Goal: Task Accomplishment & Management: Manage account settings

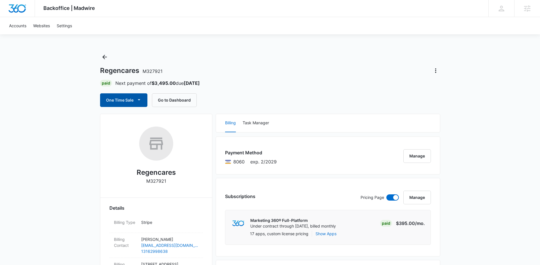
click at [124, 102] on button "One Time Sale" at bounding box center [123, 100] width 47 height 14
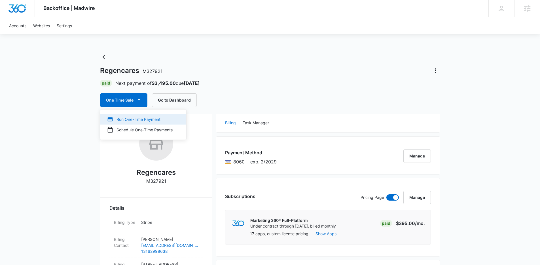
click at [147, 118] on div "Run One-Time Payment" at bounding box center [139, 119] width 65 height 6
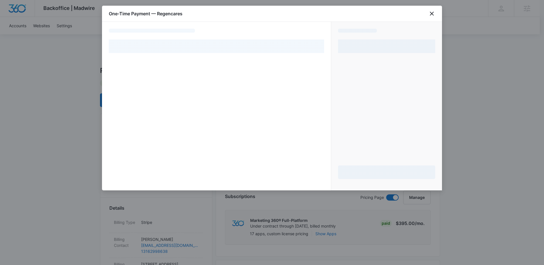
select select "pm_1RHXAaA4n8RTgNjU4ACOGVVk"
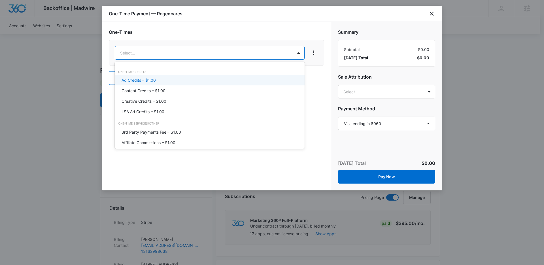
click at [151, 79] on p "Ad Credits – $1.00" at bounding box center [139, 80] width 34 height 6
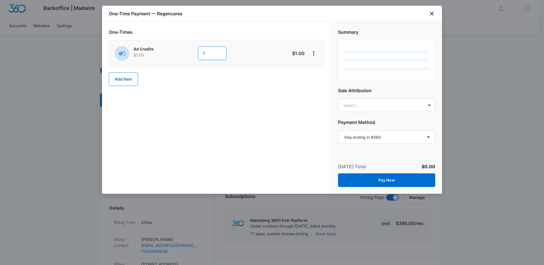
click at [205, 51] on input "1" at bounding box center [212, 53] width 28 height 14
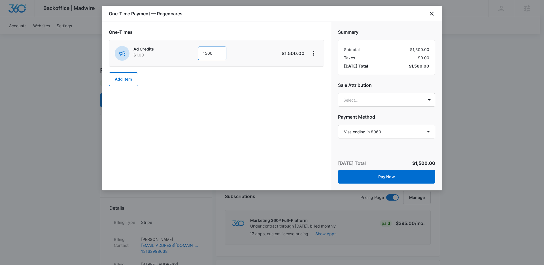
type input "1500"
click at [260, 109] on div "One-Times Ad Credits $1.00 1500 $1,500.00 Add Item" at bounding box center [216, 106] width 229 height 168
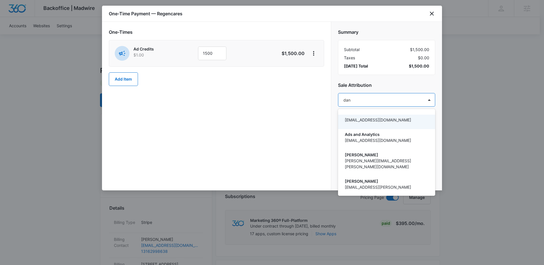
type input "dani"
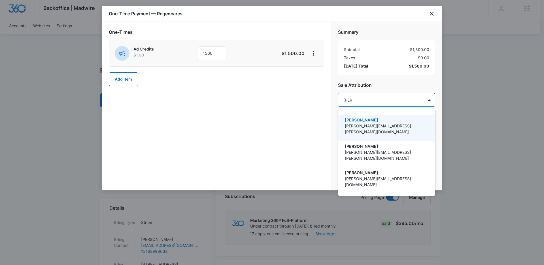
click at [367, 116] on div "Danielle Billington danielle.billington@madwire.com" at bounding box center [386, 127] width 97 height 26
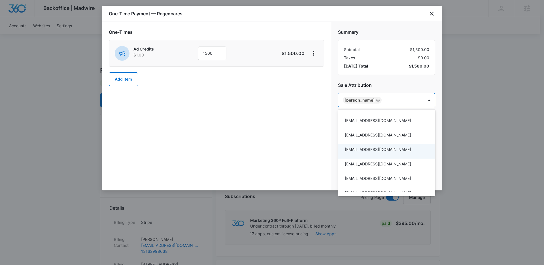
click at [317, 158] on div at bounding box center [272, 132] width 544 height 265
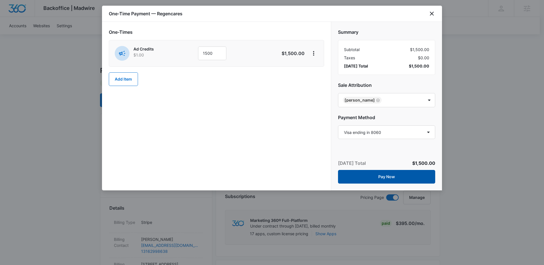
click at [367, 173] on button "Pay Now" at bounding box center [386, 177] width 97 height 14
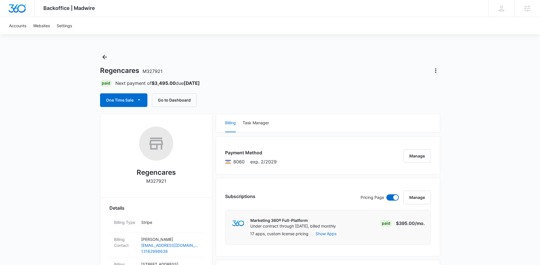
scroll to position [356, 0]
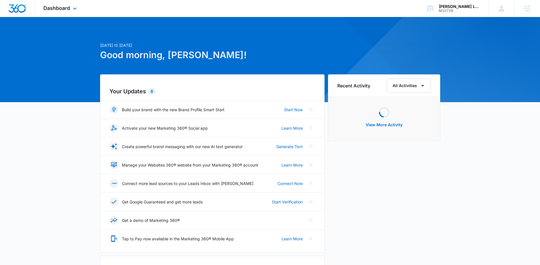
click at [70, 15] on div "Dashboard Apps Reputation Websites Forms CRM Email Social Payments POS Content …" at bounding box center [61, 8] width 52 height 17
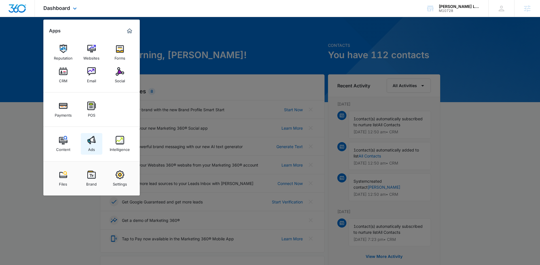
click at [93, 143] on img at bounding box center [91, 140] width 8 height 8
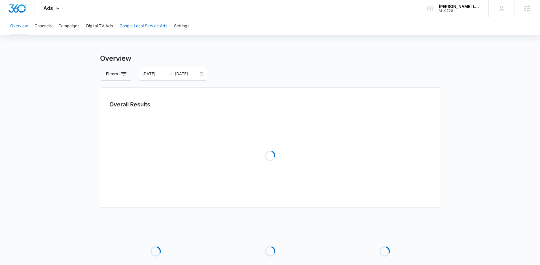
click at [129, 27] on button "Google Local Service Ads" at bounding box center [144, 26] width 48 height 18
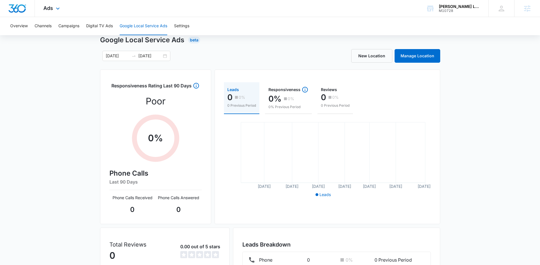
scroll to position [84, 0]
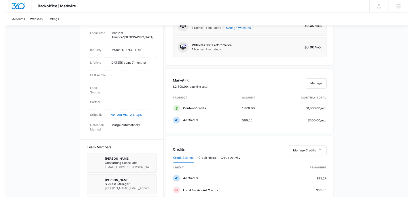
scroll to position [274, 0]
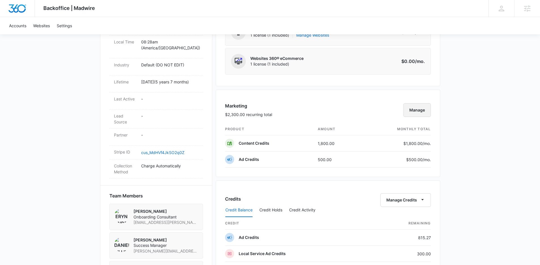
click at [413, 112] on button "Manage" at bounding box center [416, 110] width 27 height 14
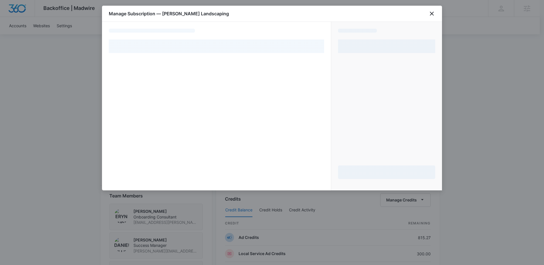
select select "pm_1Lu0w2A4n8RTgNjUA3qBUguI"
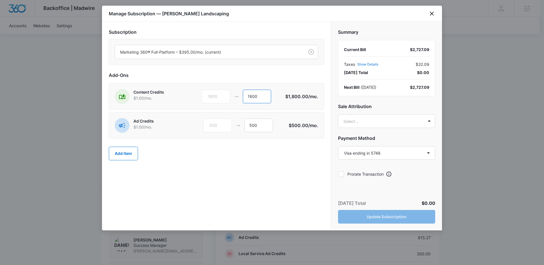
drag, startPoint x: 250, startPoint y: 95, endPoint x: 230, endPoint y: 94, distance: 20.7
click at [230, 94] on div "1800 1800" at bounding box center [244, 97] width 84 height 14
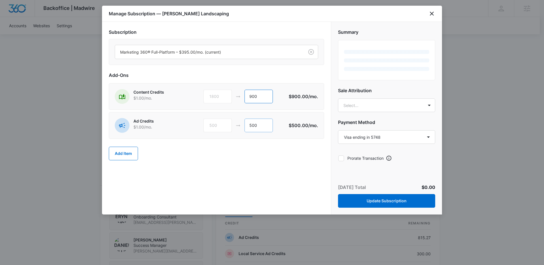
type input "900"
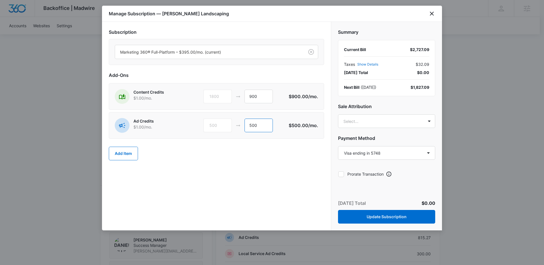
drag, startPoint x: 253, startPoint y: 124, endPoint x: 237, endPoint y: 124, distance: 15.6
click at [238, 124] on div "500 500" at bounding box center [245, 125] width 85 height 14
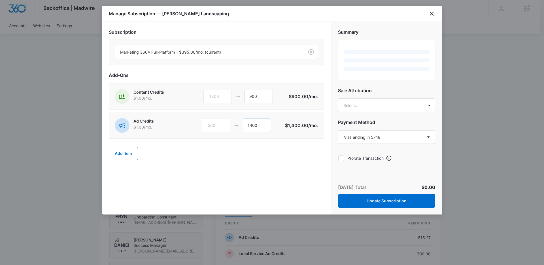
type input "1400"
click at [312, 164] on div "Add Item" at bounding box center [216, 153] width 215 height 25
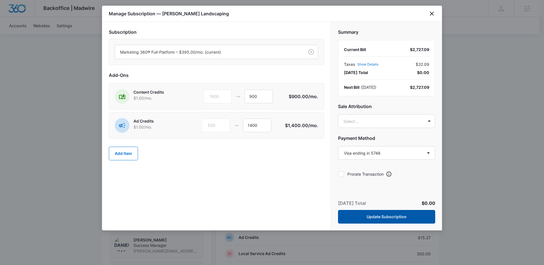
click at [364, 215] on button "Update Subscription" at bounding box center [386, 217] width 97 height 14
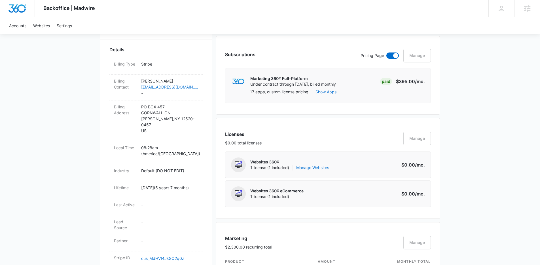
scroll to position [356, 0]
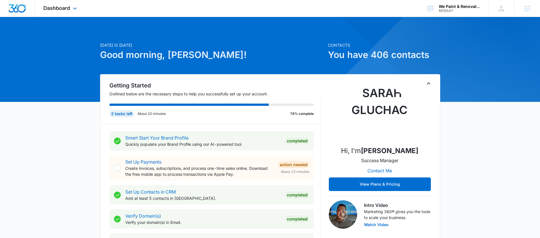
click at [69, 12] on div "Dashboard Apps Reputation Websites Forms CRM Email Social Shop Payments POS Con…" at bounding box center [61, 8] width 52 height 17
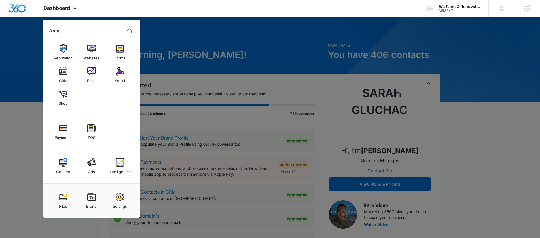
drag, startPoint x: 65, startPoint y: 165, endPoint x: 133, endPoint y: 149, distance: 70.4
click at [65, 166] on img at bounding box center [63, 162] width 8 height 8
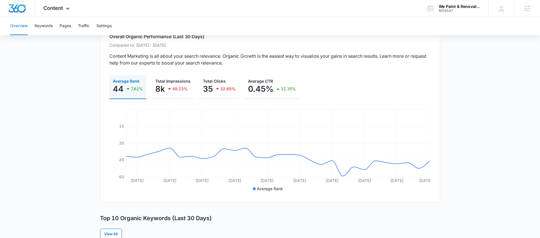
scroll to position [54, 0]
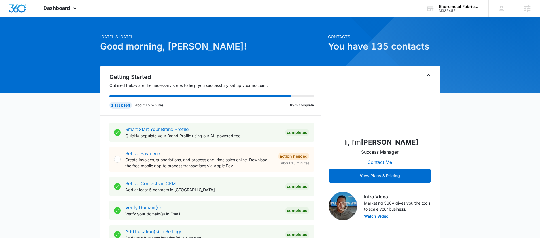
scroll to position [9, 0]
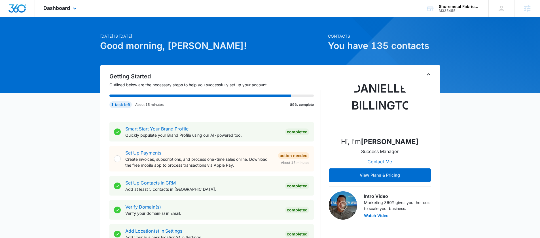
click at [50, 5] on div "Dashboard Apps Reputation Websites Forms CRM Email Social Shop Payments POS Con…" at bounding box center [61, 8] width 52 height 17
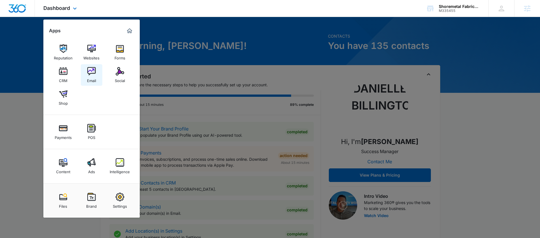
click at [93, 80] on div "Email" at bounding box center [91, 79] width 9 height 7
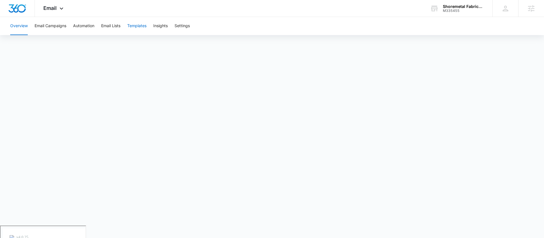
click at [141, 23] on button "Templates" at bounding box center [136, 26] width 19 height 18
click at [41, 23] on button "Email Campaigns" at bounding box center [51, 26] width 32 height 18
click at [84, 24] on button "Automation" at bounding box center [83, 26] width 21 height 18
click at [132, 22] on button "Templates" at bounding box center [136, 26] width 19 height 18
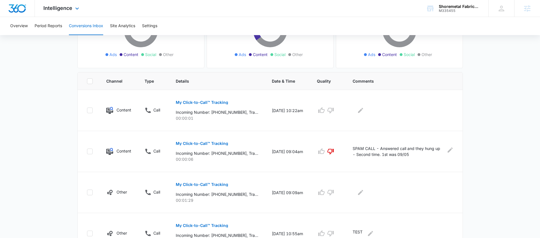
scroll to position [89, 0]
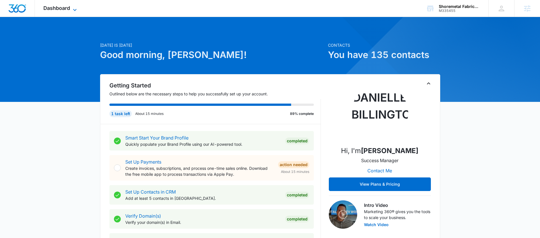
click at [63, 10] on span "Dashboard" at bounding box center [56, 8] width 27 height 6
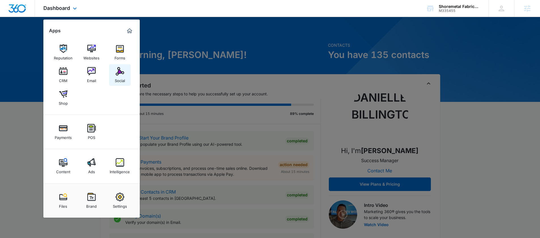
click at [116, 77] on div "Social" at bounding box center [120, 79] width 10 height 7
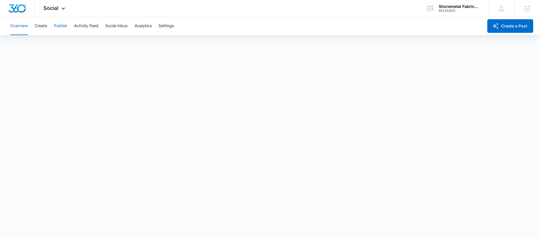
click at [61, 28] on button "Publish" at bounding box center [60, 26] width 13 height 18
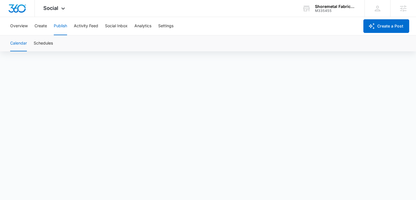
click at [367, 51] on div "Calendar Schedules" at bounding box center [208, 43] width 403 height 16
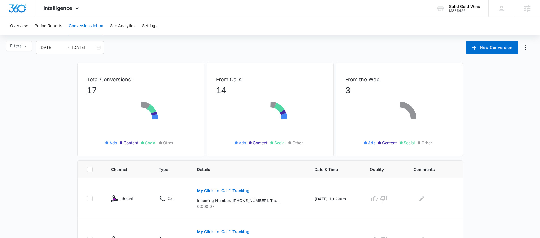
scroll to position [44, 0]
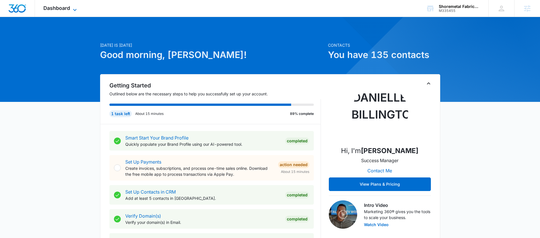
click at [52, 7] on span "Dashboard" at bounding box center [56, 8] width 27 height 6
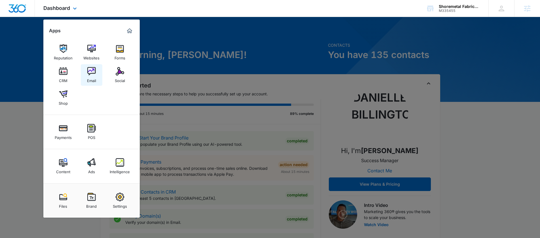
click at [90, 82] on div "Email" at bounding box center [91, 79] width 9 height 7
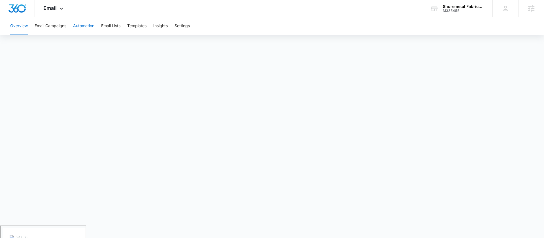
click at [76, 25] on button "Automation" at bounding box center [83, 26] width 21 height 18
click at [117, 26] on button "Email Lists" at bounding box center [110, 26] width 19 height 18
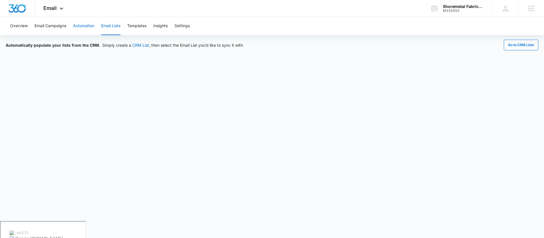
click at [82, 29] on button "Automation" at bounding box center [83, 26] width 21 height 18
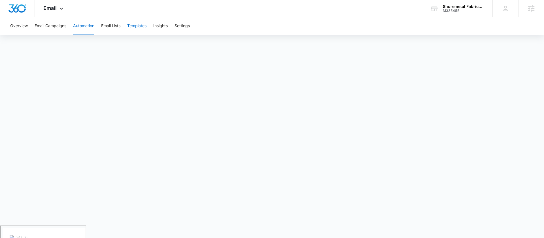
click at [136, 19] on button "Templates" at bounding box center [136, 26] width 19 height 18
click at [44, 26] on button "Email Campaigns" at bounding box center [51, 26] width 32 height 18
click at [135, 25] on button "Templates" at bounding box center [136, 26] width 19 height 18
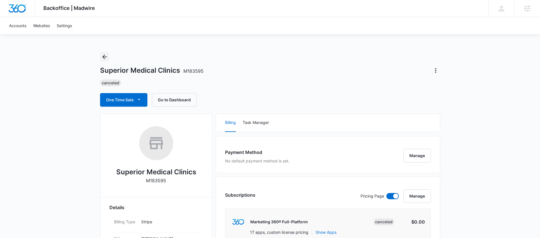
click at [103, 55] on icon "Back" at bounding box center [104, 57] width 7 height 7
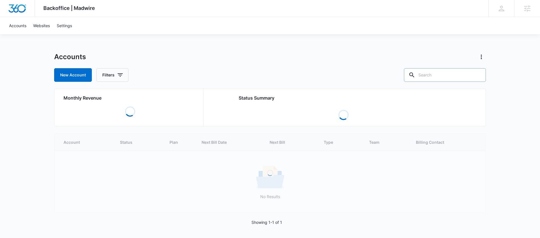
click at [443, 75] on input "text" at bounding box center [445, 75] width 82 height 14
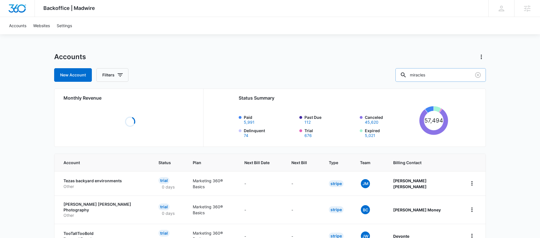
type input "miracles"
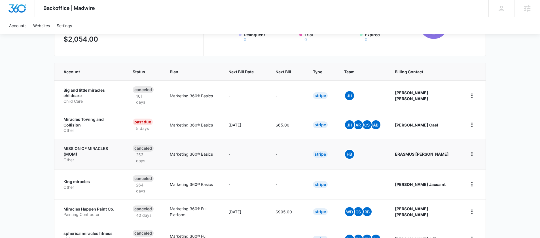
scroll to position [97, 0]
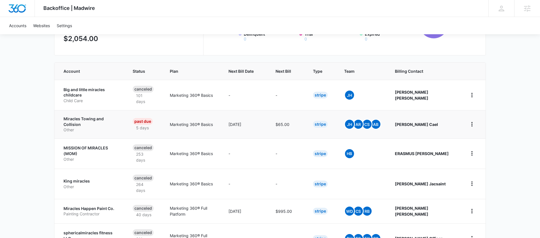
click at [86, 116] on p "Miracles Towing and Collision" at bounding box center [91, 121] width 56 height 11
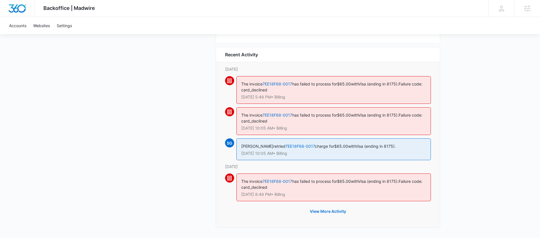
scroll to position [693, 0]
drag, startPoint x: 392, startPoint y: 83, endPoint x: 401, endPoint y: 85, distance: 9.3
click at [398, 85] on span "Visa (ending in 8175)." at bounding box center [378, 83] width 40 height 5
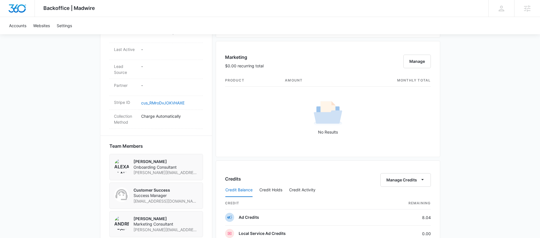
scroll to position [130, 0]
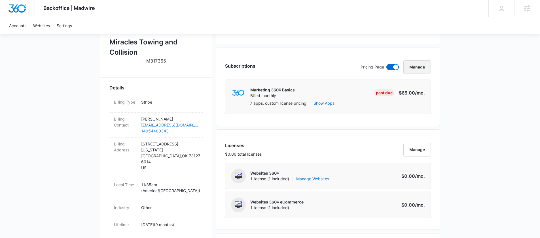
click at [421, 67] on button "Manage" at bounding box center [416, 67] width 27 height 14
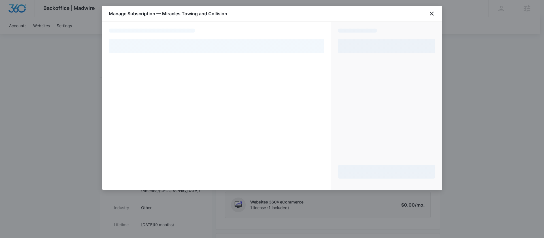
select select "pm_1QUAwEA4n8RTgNjUMdWFZQOj"
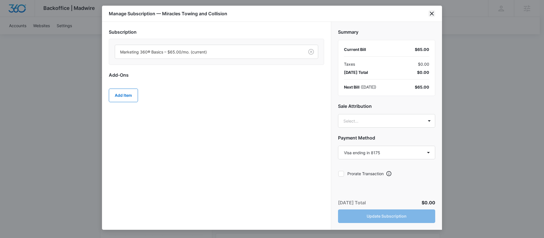
click at [434, 14] on icon "close" at bounding box center [431, 13] width 7 height 7
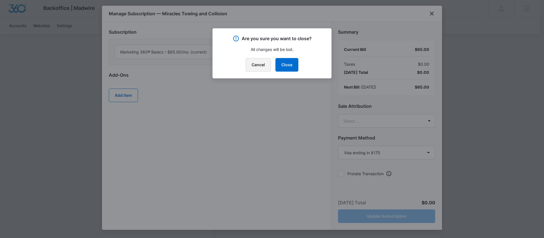
click at [247, 66] on button "Cancel" at bounding box center [258, 65] width 25 height 14
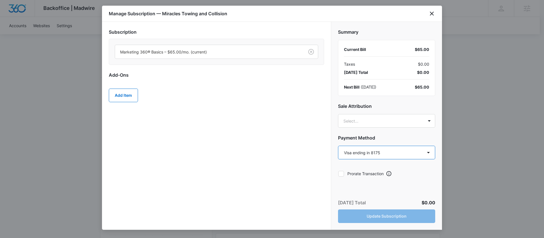
click at [414, 150] on select "Select a payment method Visa ending in 8175 New payment method Monthly invoice" at bounding box center [386, 153] width 97 height 14
click at [384, 158] on select "Select a payment method Visa ending in 8175 New payment method Monthly invoice" at bounding box center [386, 153] width 97 height 14
click at [431, 12] on icon "close" at bounding box center [431, 13] width 7 height 7
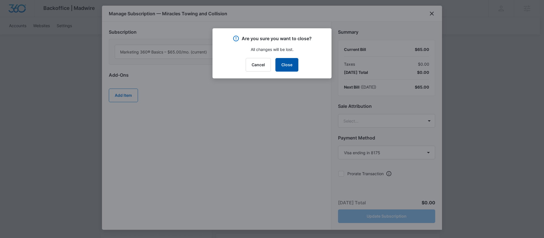
click at [298, 65] on button "Close" at bounding box center [286, 65] width 23 height 14
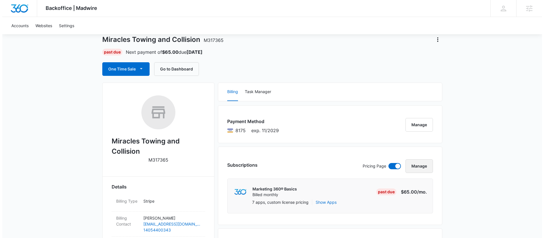
scroll to position [31, 0]
click at [419, 126] on button "Manage" at bounding box center [416, 125] width 27 height 14
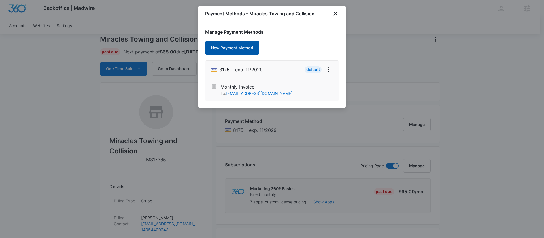
click at [239, 49] on button "New Payment Method" at bounding box center [232, 48] width 54 height 14
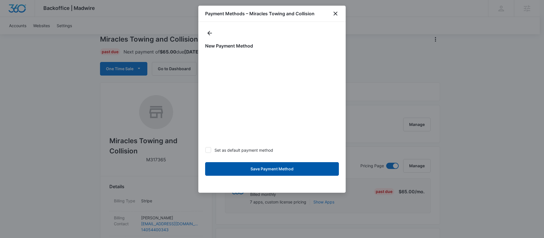
click at [267, 168] on button "Save Payment Method" at bounding box center [272, 169] width 134 height 14
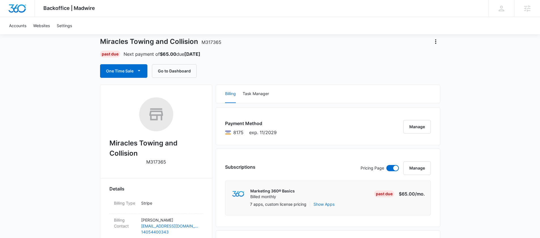
scroll to position [34, 0]
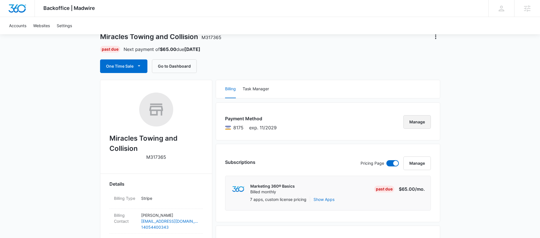
click at [420, 122] on button "Manage" at bounding box center [416, 122] width 27 height 14
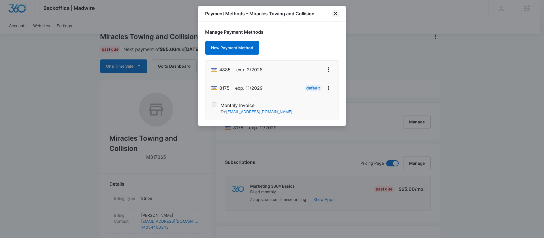
click at [335, 14] on icon "close" at bounding box center [335, 13] width 7 height 7
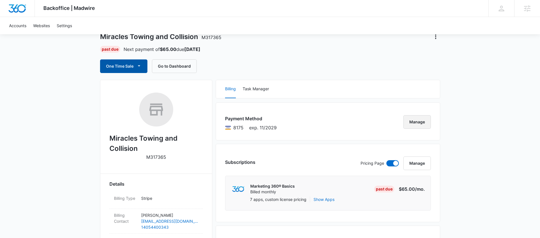
scroll to position [0, 0]
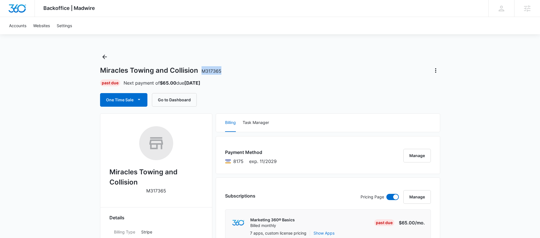
drag, startPoint x: 219, startPoint y: 72, endPoint x: 201, endPoint y: 72, distance: 17.9
click at [201, 72] on div "Miracles Towing and Collision M317365" at bounding box center [270, 70] width 340 height 9
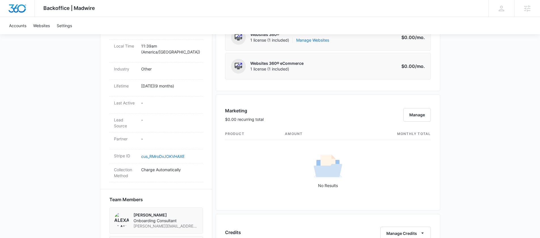
scroll to position [270, 0]
